Goal: Information Seeking & Learning: Learn about a topic

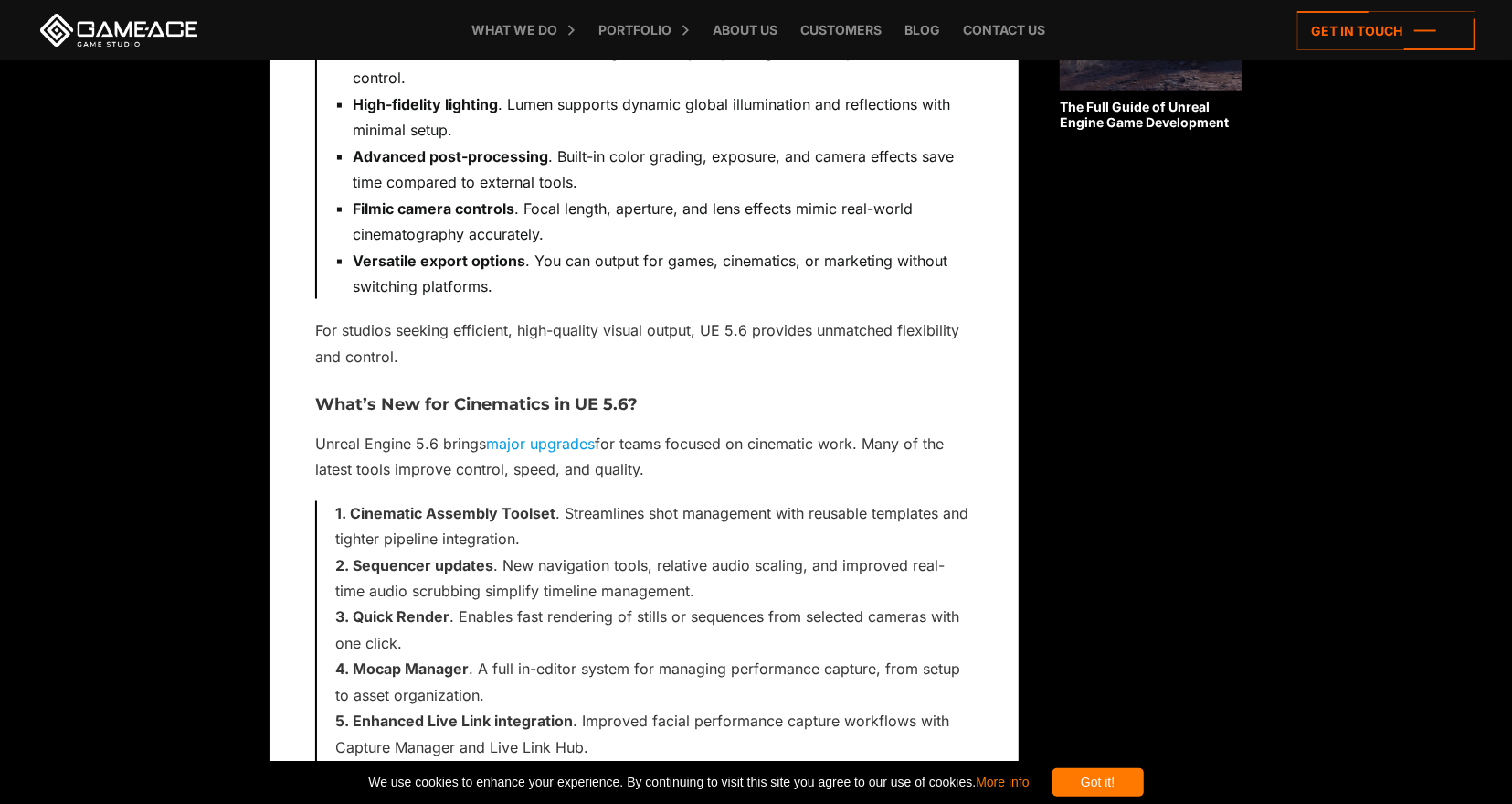
scroll to position [1886, 0]
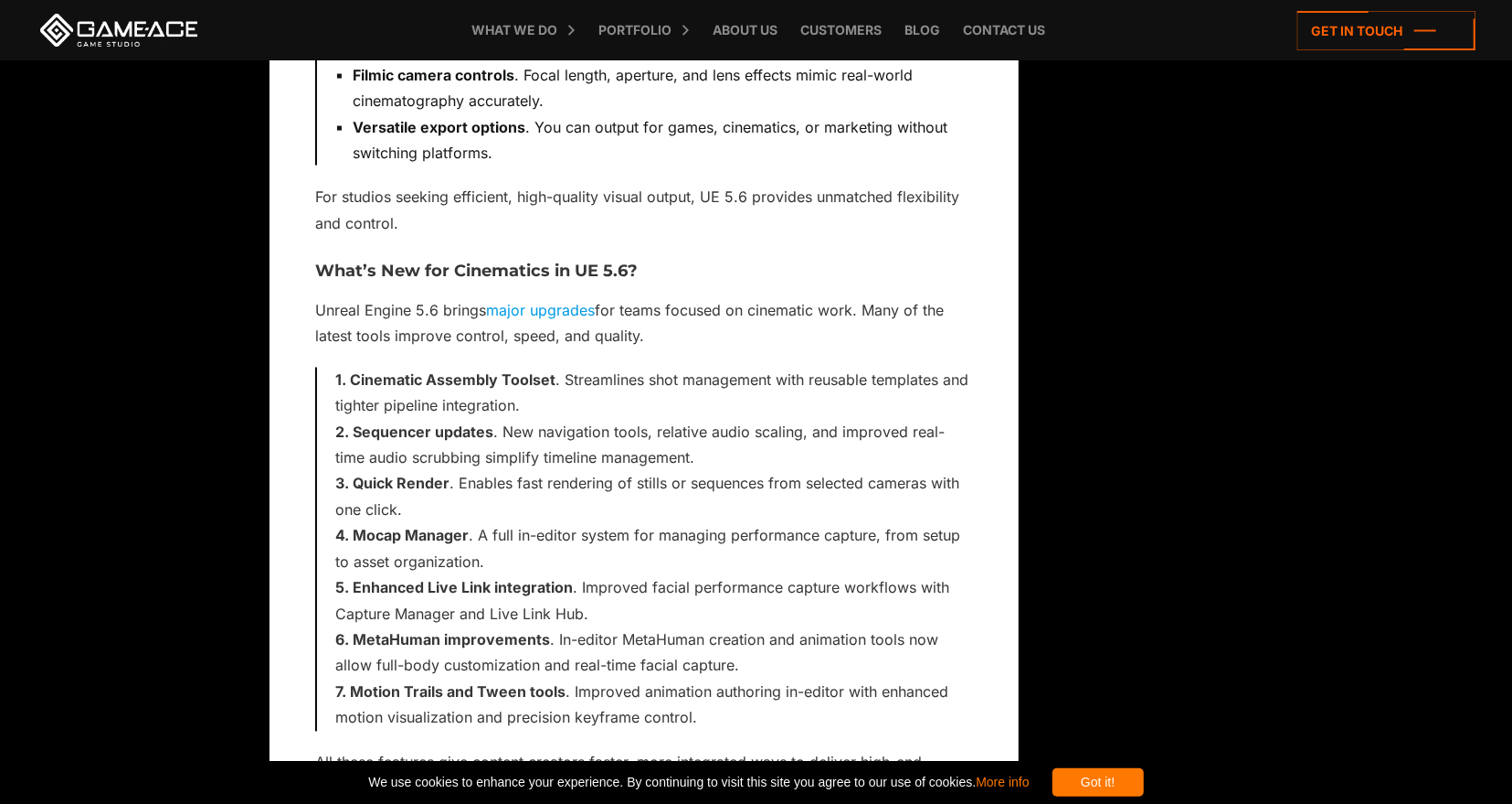
drag, startPoint x: 442, startPoint y: 303, endPoint x: 692, endPoint y: 330, distance: 251.5
click at [692, 330] on p "Unreal Engine 5.6 brings major upgrades for teams focused on cinematic work. Ma…" at bounding box center [644, 323] width 658 height 52
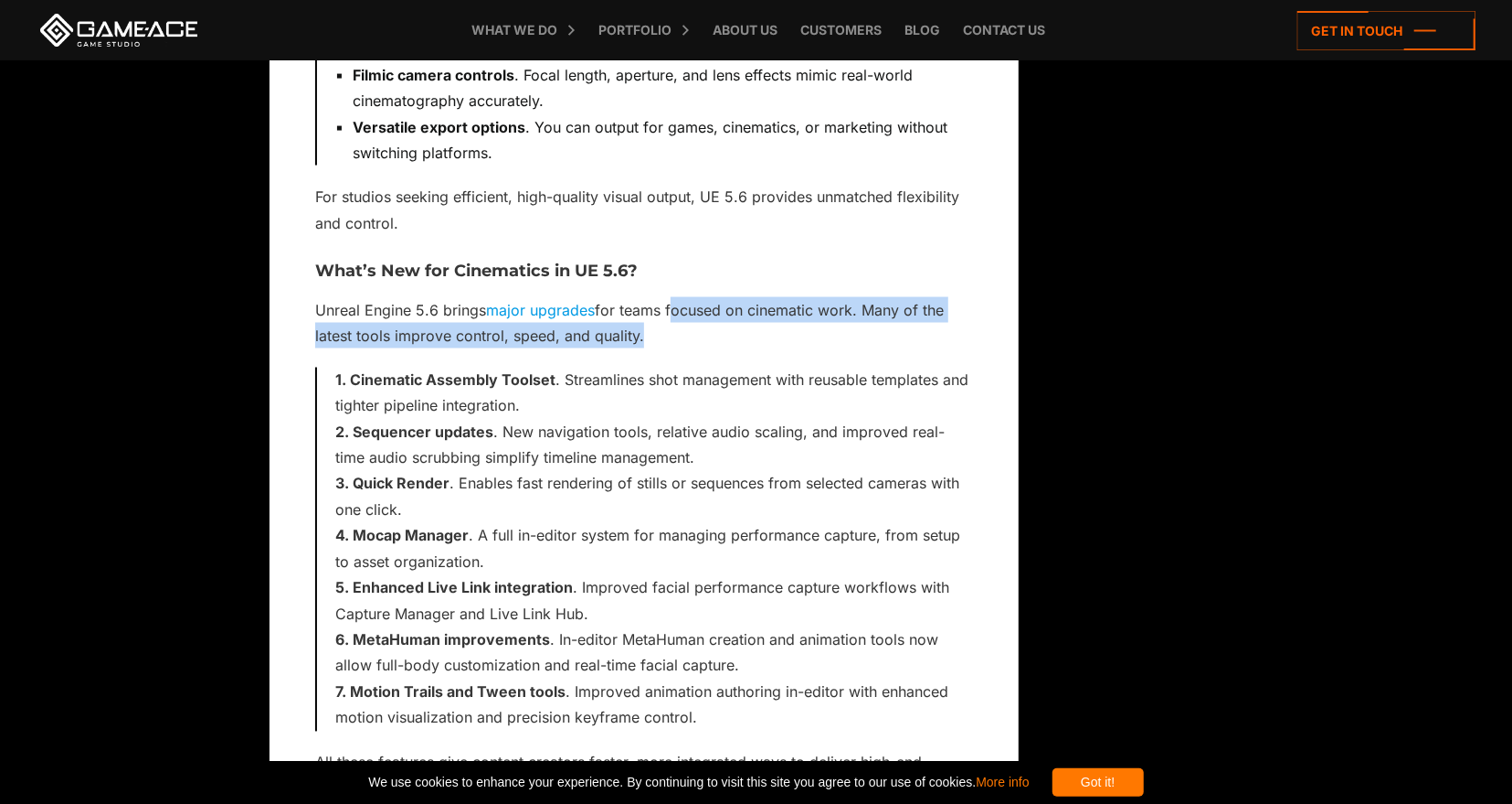
drag, startPoint x: 692, startPoint y: 330, endPoint x: 680, endPoint y: 287, distance: 44.6
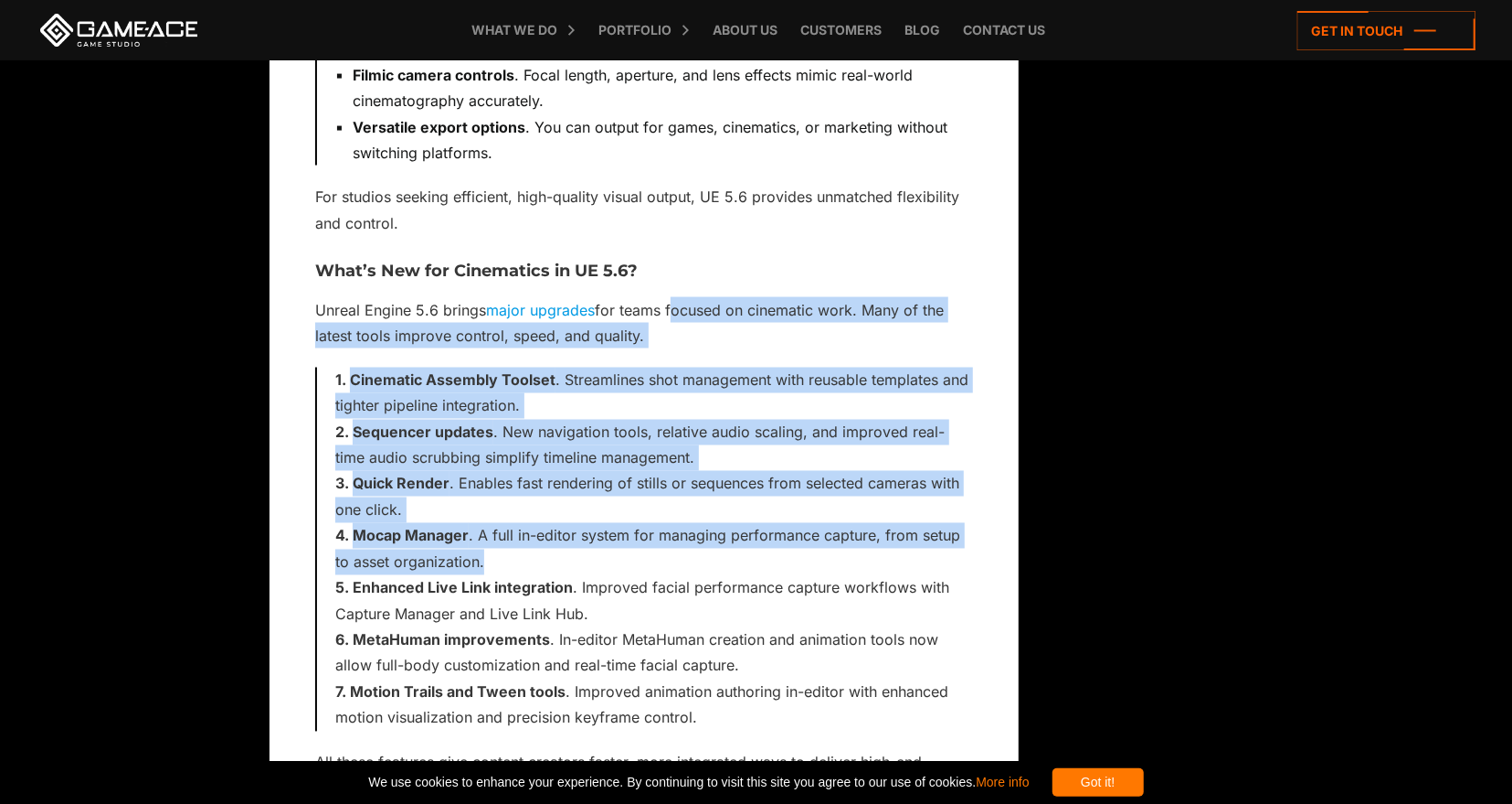
drag, startPoint x: 664, startPoint y: 300, endPoint x: 565, endPoint y: 555, distance: 273.5
click at [565, 555] on li "Mocap Manager . A full in-editor system for managing performance capture, from …" at bounding box center [654, 548] width 638 height 52
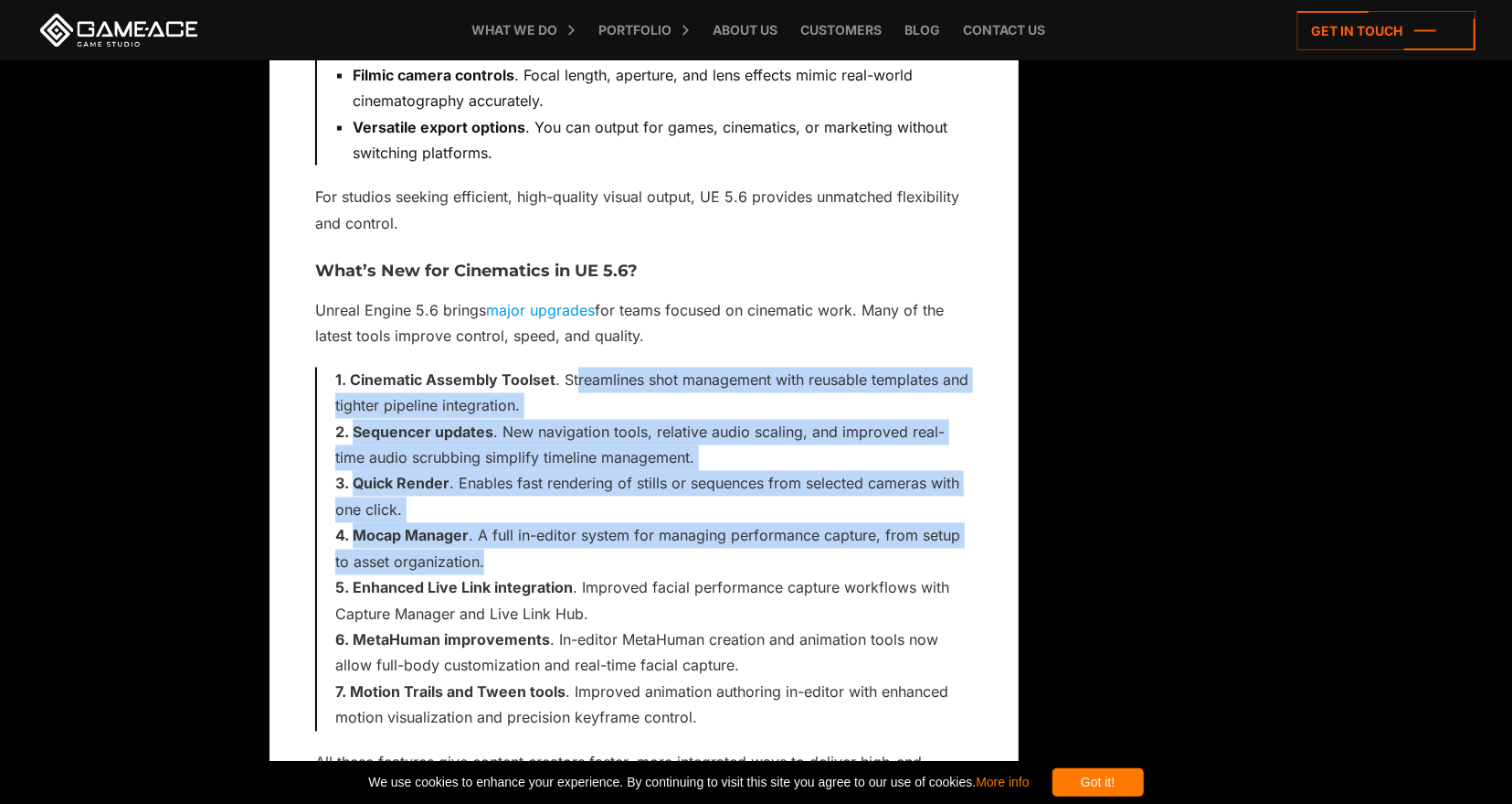
drag, startPoint x: 574, startPoint y: 387, endPoint x: 550, endPoint y: 562, distance: 176.6
click at [550, 562] on ol "Cinematic Assembly Toolset . Streamlines shot management with reusable template…" at bounding box center [654, 549] width 638 height 363
click at [550, 562] on li "Mocap Manager . A full in-editor system for managing performance capture, from …" at bounding box center [654, 548] width 638 height 52
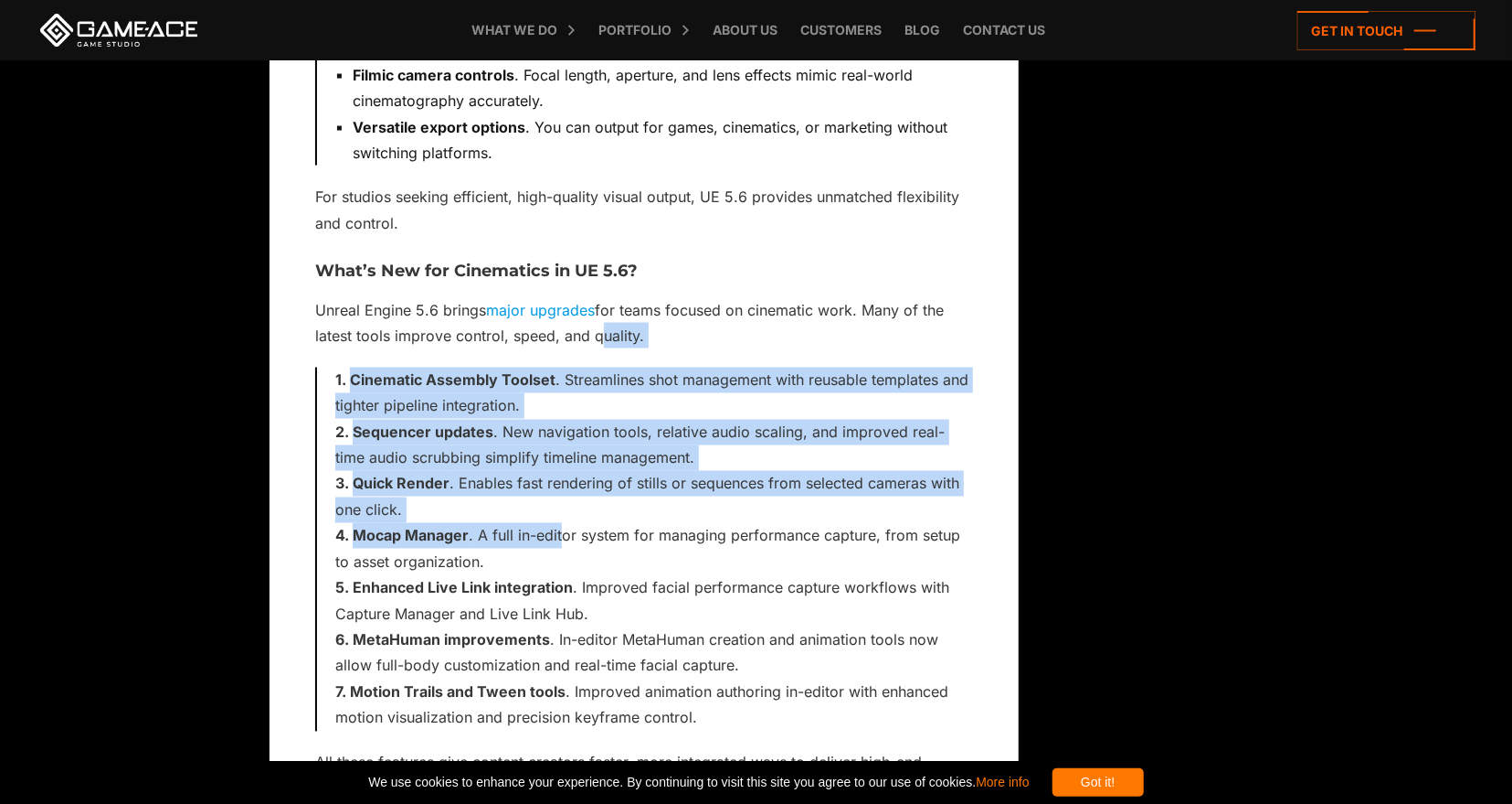
drag, startPoint x: 565, startPoint y: 505, endPoint x: 592, endPoint y: 342, distance: 165.2
click at [544, 505] on li "Quick Render . Enables fast rendering of stills or sequences from selected came…" at bounding box center [654, 496] width 638 height 52
drag, startPoint x: 483, startPoint y: 504, endPoint x: 333, endPoint y: 372, distance: 199.8
click at [333, 372] on div "Cinematic Assembly Toolset . Streamlines shot management with reusable template…" at bounding box center [644, 549] width 658 height 363
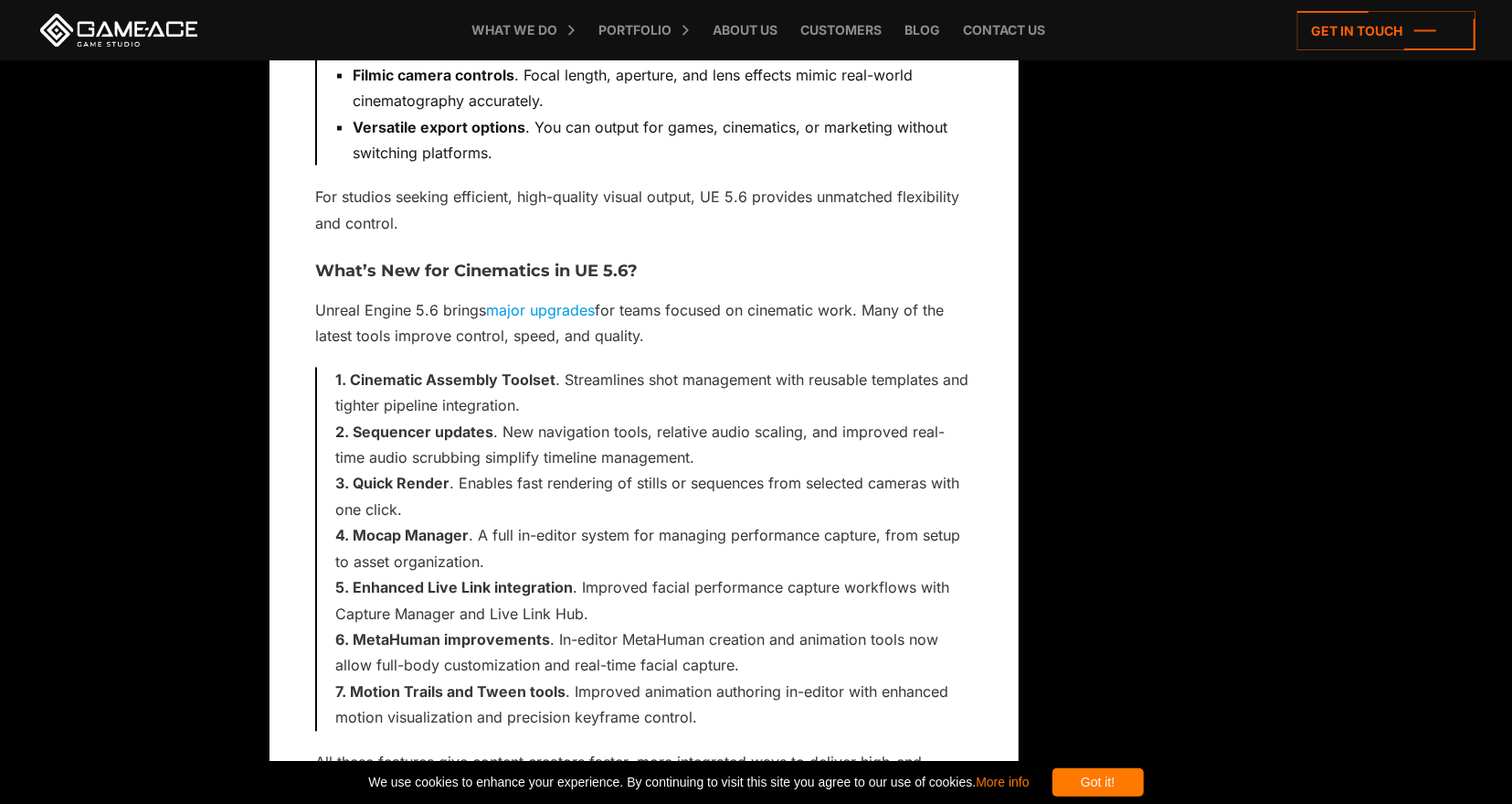
click at [452, 541] on strong "Mocap Manager" at bounding box center [410, 535] width 116 height 18
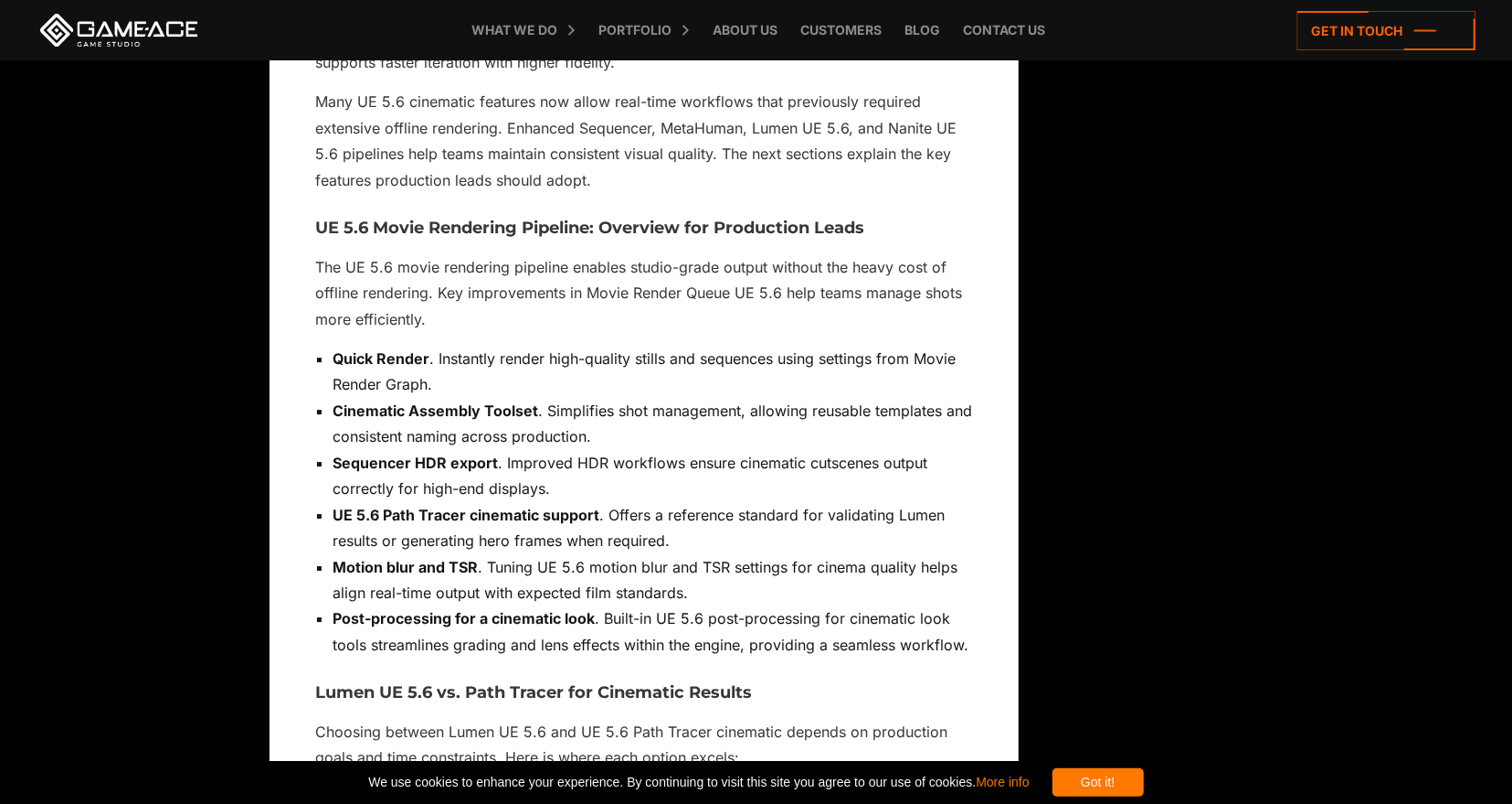
scroll to position [3836, 0]
